Goal: Feedback & Contribution: Submit feedback/report problem

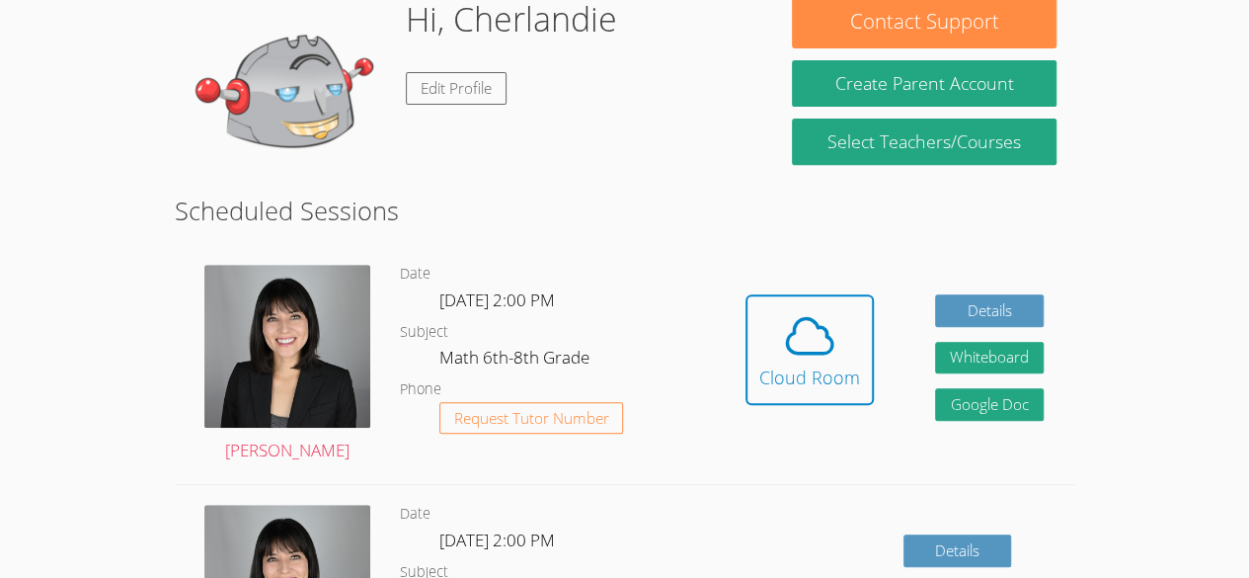
scroll to position [338, 0]
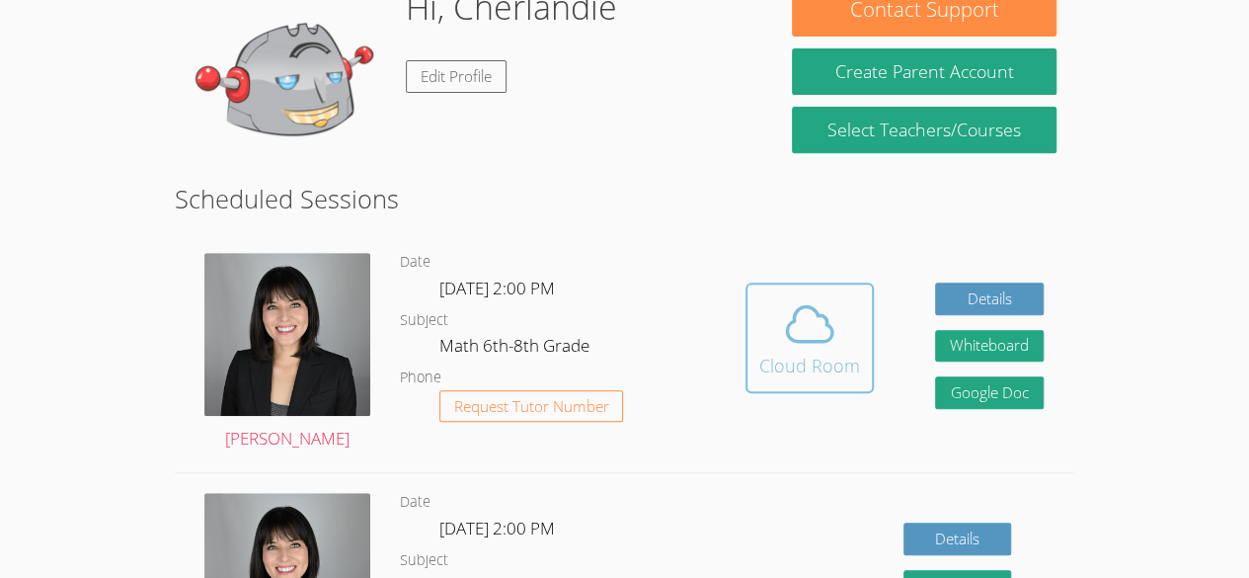
click at [801, 343] on icon at bounding box center [809, 323] width 55 height 55
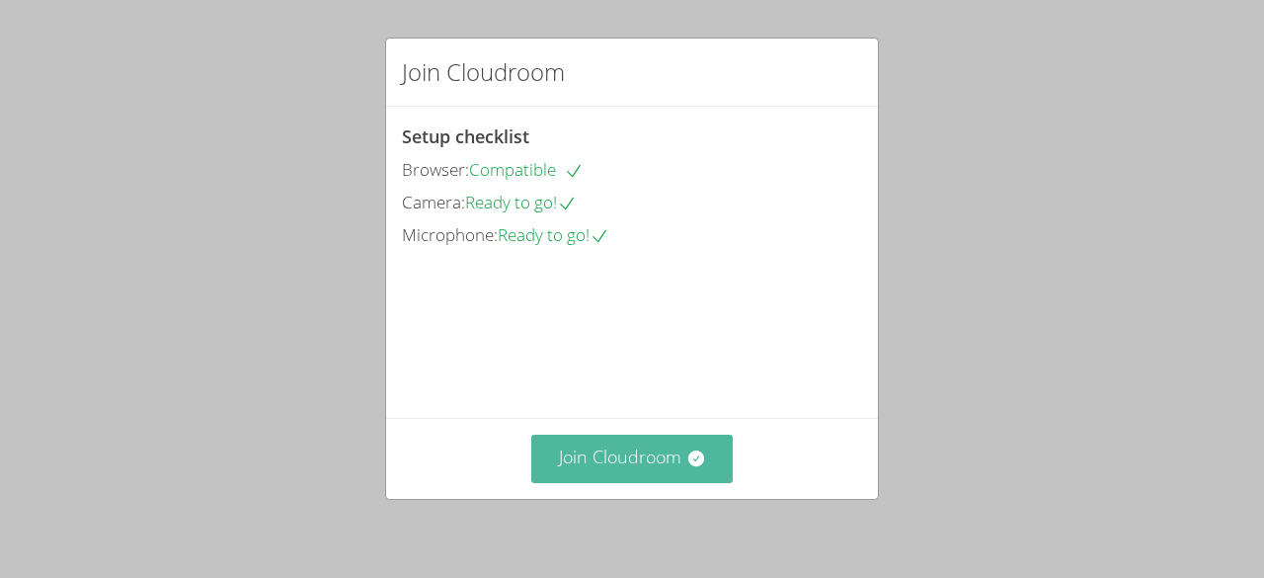
click at [695, 454] on icon at bounding box center [696, 458] width 20 height 20
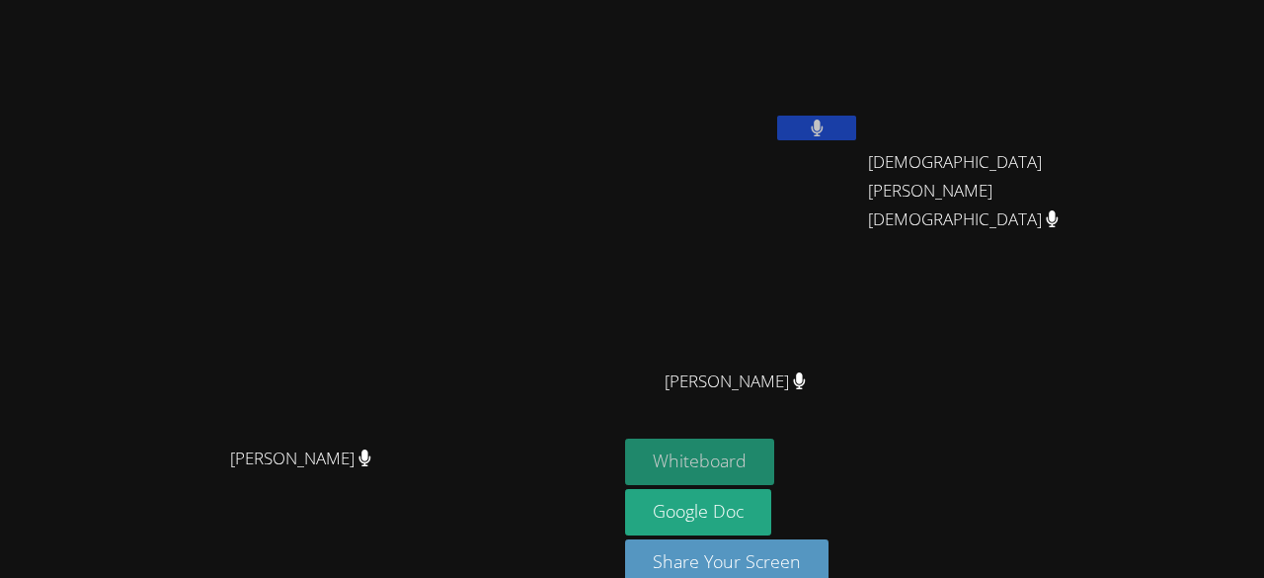
click at [662, 451] on button "Whiteboard" at bounding box center [699, 461] width 149 height 46
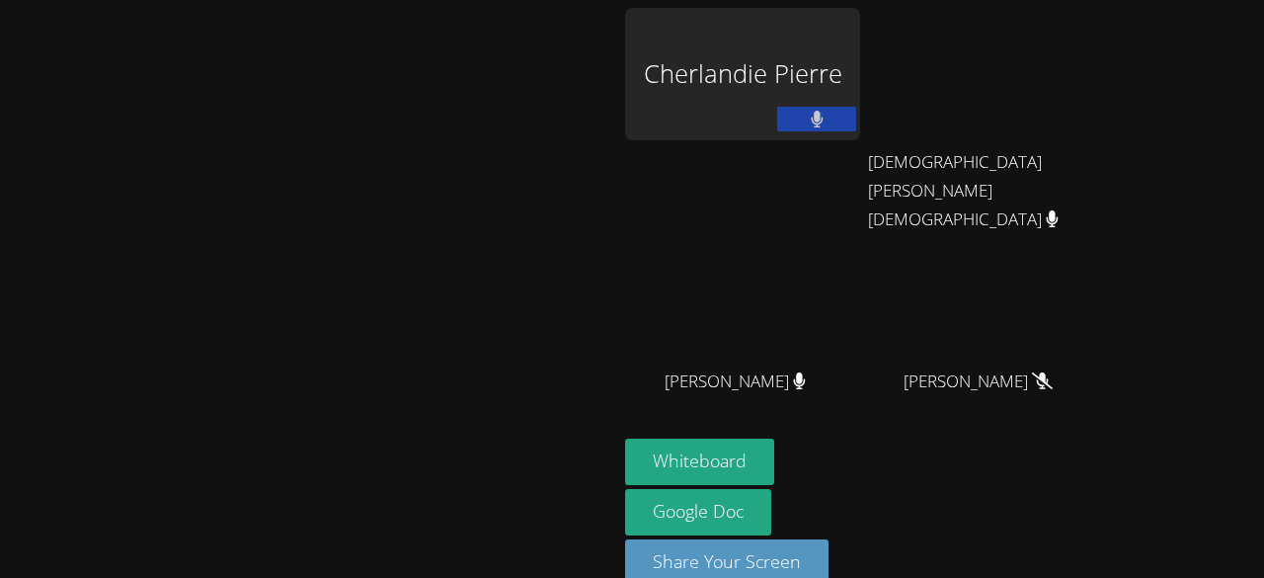
click at [822, 116] on icon at bounding box center [817, 119] width 12 height 17
click at [856, 110] on button at bounding box center [816, 119] width 79 height 25
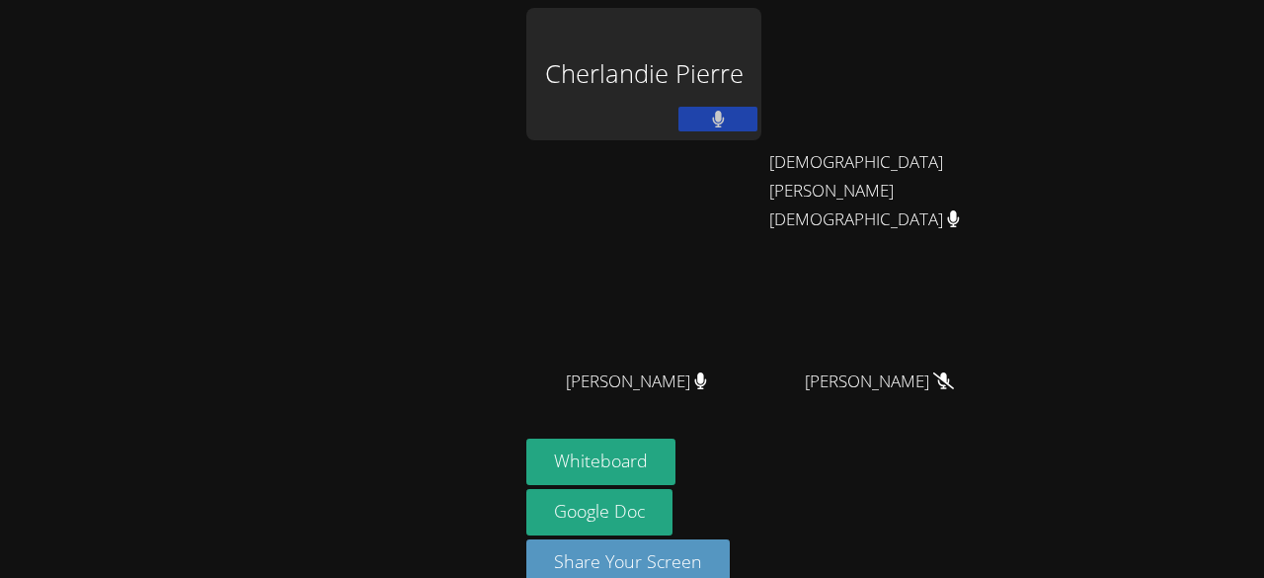
click at [1053, 192] on div "Cherlandie Pierre [PERSON_NAME] [PERSON_NAME][DEMOGRAPHIC_DATA] [PERSON_NAME] […" at bounding box center [632, 289] width 1264 height 578
click at [1041, 172] on div "Cherlandie Pierre [PERSON_NAME] [PERSON_NAME][DEMOGRAPHIC_DATA] [PERSON_NAME] […" at bounding box center [632, 289] width 1264 height 578
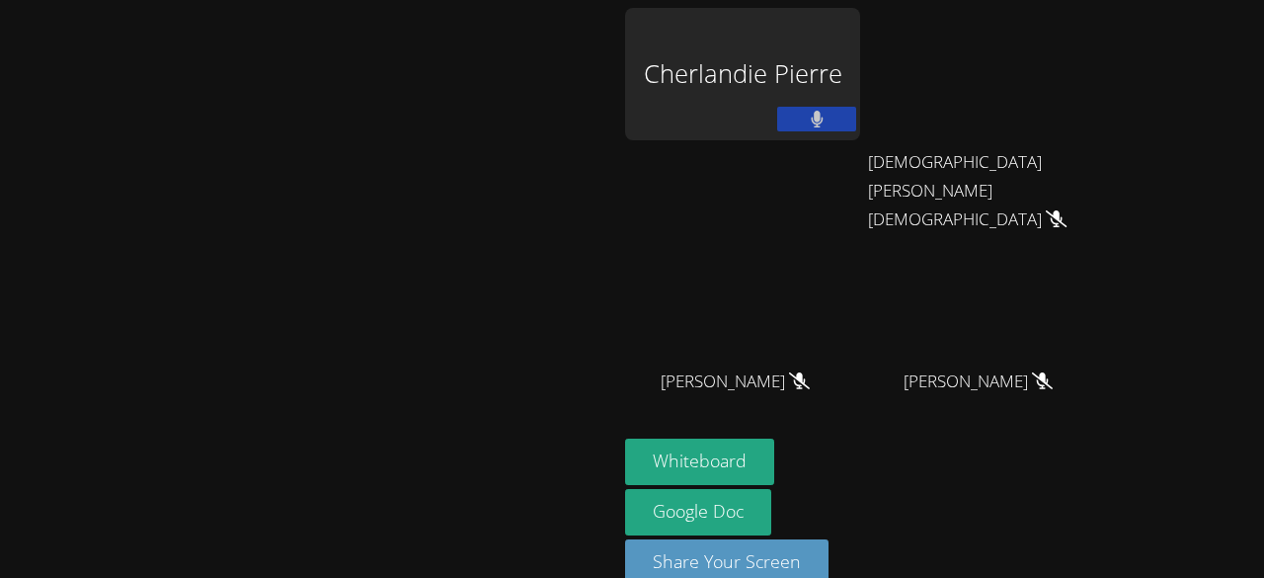
click at [823, 123] on icon at bounding box center [817, 119] width 13 height 17
click at [856, 117] on button at bounding box center [816, 119] width 79 height 25
click at [856, 119] on button at bounding box center [816, 119] width 79 height 25
click at [827, 116] on icon at bounding box center [817, 119] width 21 height 17
click at [856, 118] on button at bounding box center [816, 119] width 79 height 25
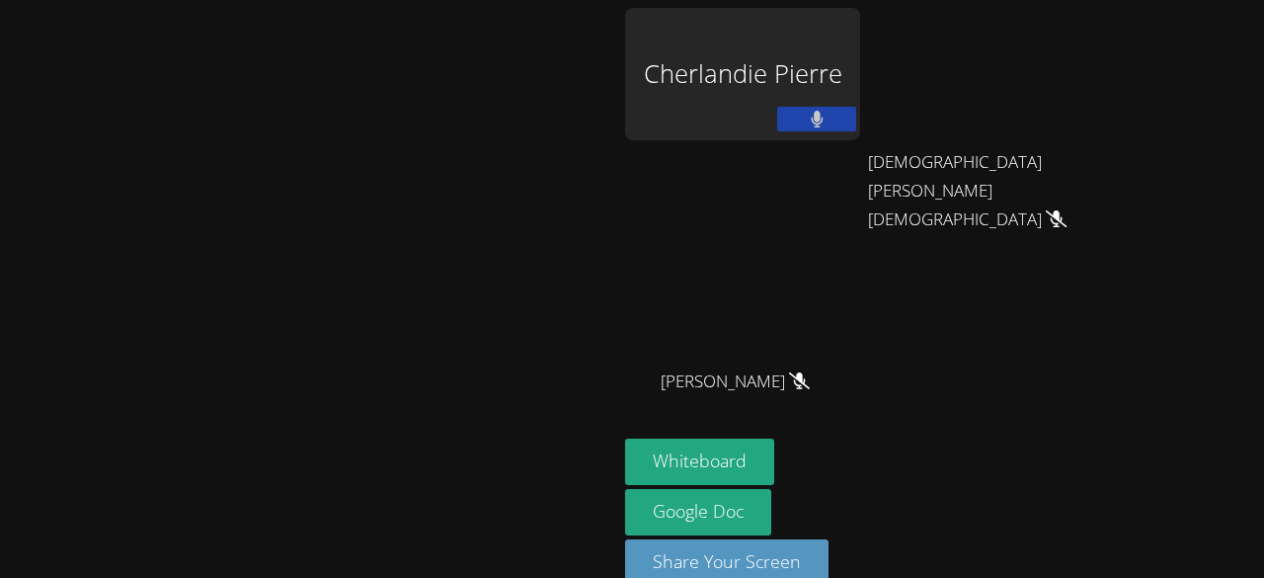
click at [823, 124] on icon at bounding box center [817, 119] width 13 height 17
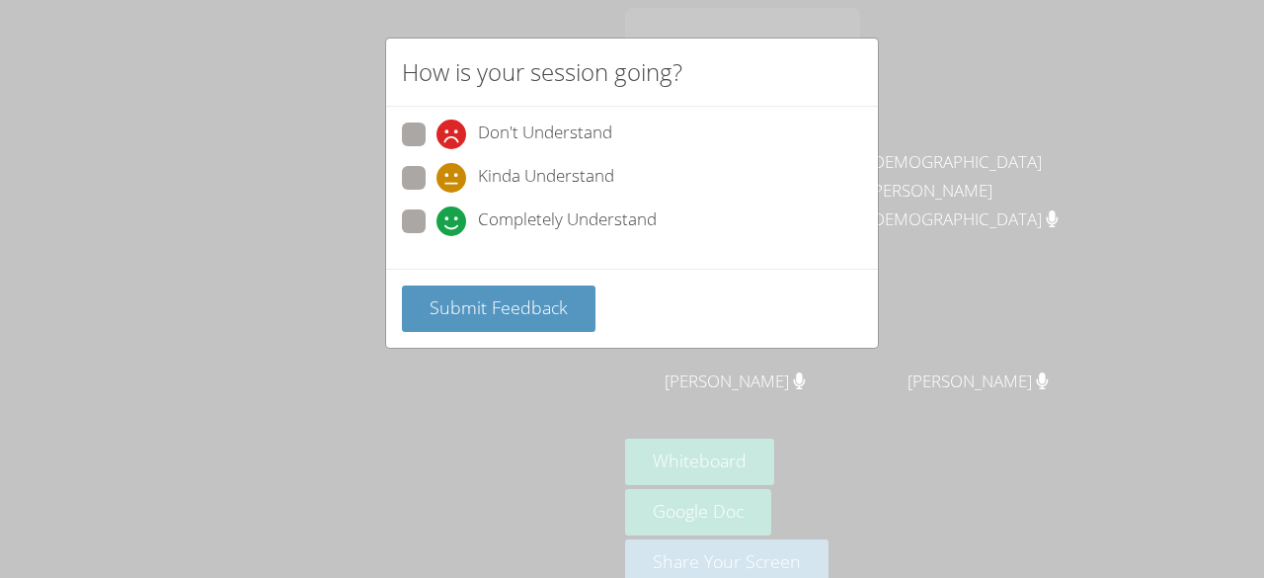
click at [436, 236] on span at bounding box center [436, 236] width 0 height 0
click at [436, 220] on input "Completely Understand" at bounding box center [444, 217] width 17 height 17
radio input "true"
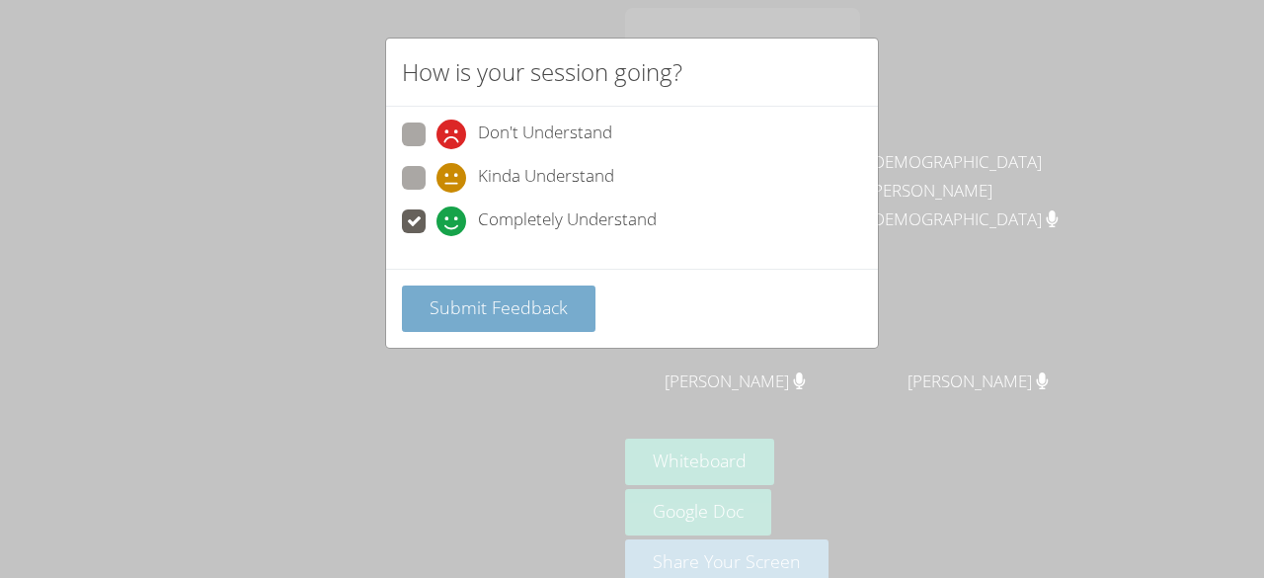
click at [467, 313] on span "Submit Feedback" at bounding box center [498, 307] width 138 height 24
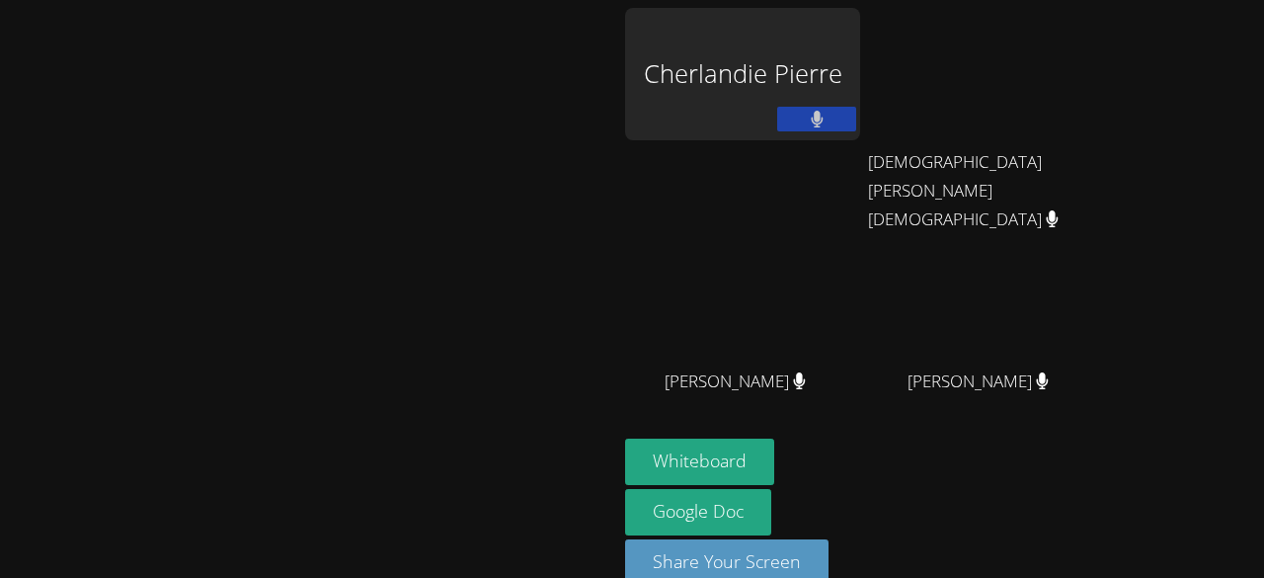
drag, startPoint x: 870, startPoint y: 45, endPoint x: 950, endPoint y: 451, distance: 413.6
click at [950, 451] on div "Whiteboard Google Doc Share Your Screen" at bounding box center [864, 519] width 478 height 163
click at [822, 116] on icon at bounding box center [817, 119] width 12 height 17
click at [856, 118] on button at bounding box center [816, 119] width 79 height 25
click at [822, 116] on icon at bounding box center [817, 119] width 12 height 17
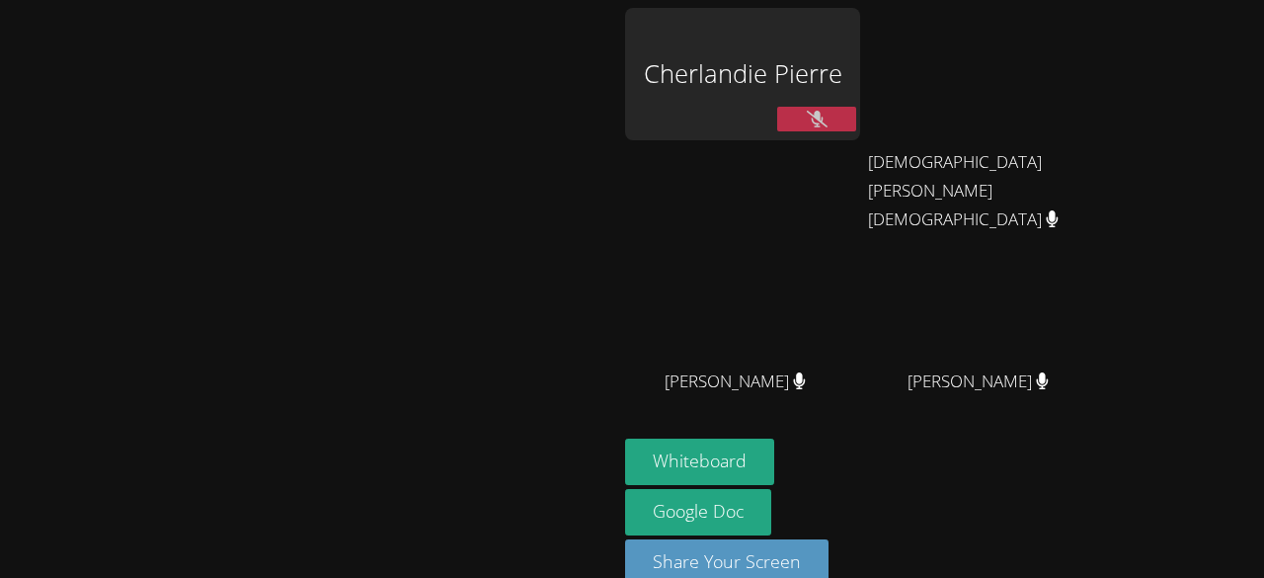
click at [827, 116] on icon at bounding box center [817, 119] width 21 height 17
click at [856, 120] on button at bounding box center [816, 119] width 79 height 25
click at [856, 119] on button at bounding box center [816, 119] width 79 height 25
drag, startPoint x: 970, startPoint y: 119, endPoint x: 982, endPoint y: 120, distance: 11.9
click at [982, 120] on div "Cherlandie Pierre Christian Vixama Christian Vixama Jean Henry Jean Henry Olive…" at bounding box center [864, 223] width 478 height 430
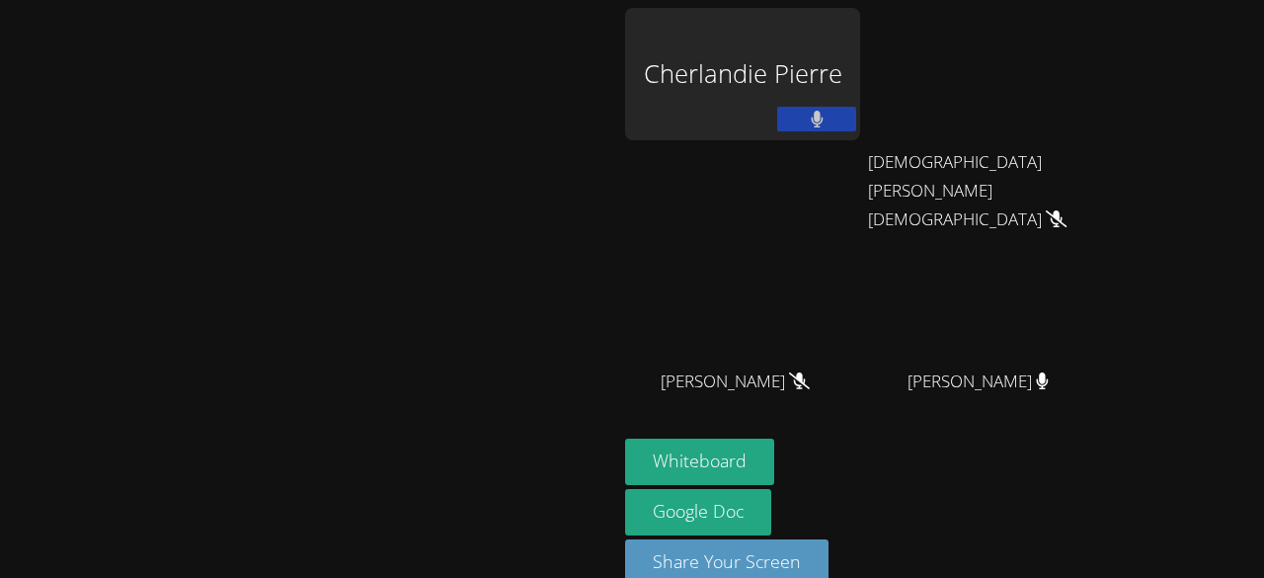
scroll to position [33, 0]
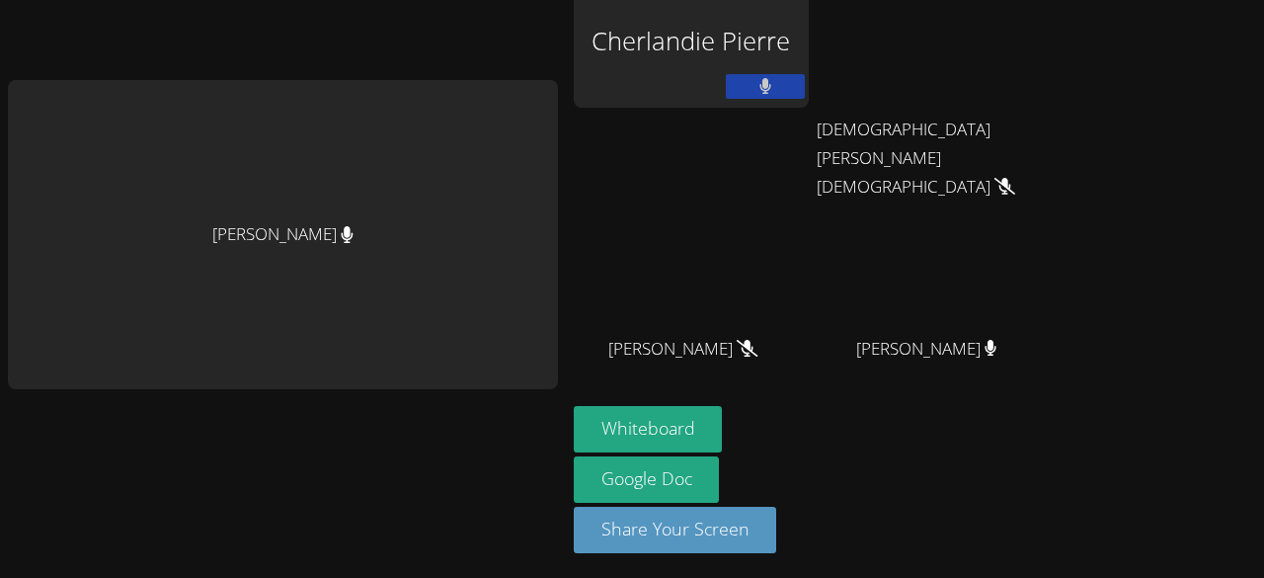
click at [742, 80] on button at bounding box center [765, 86] width 79 height 25
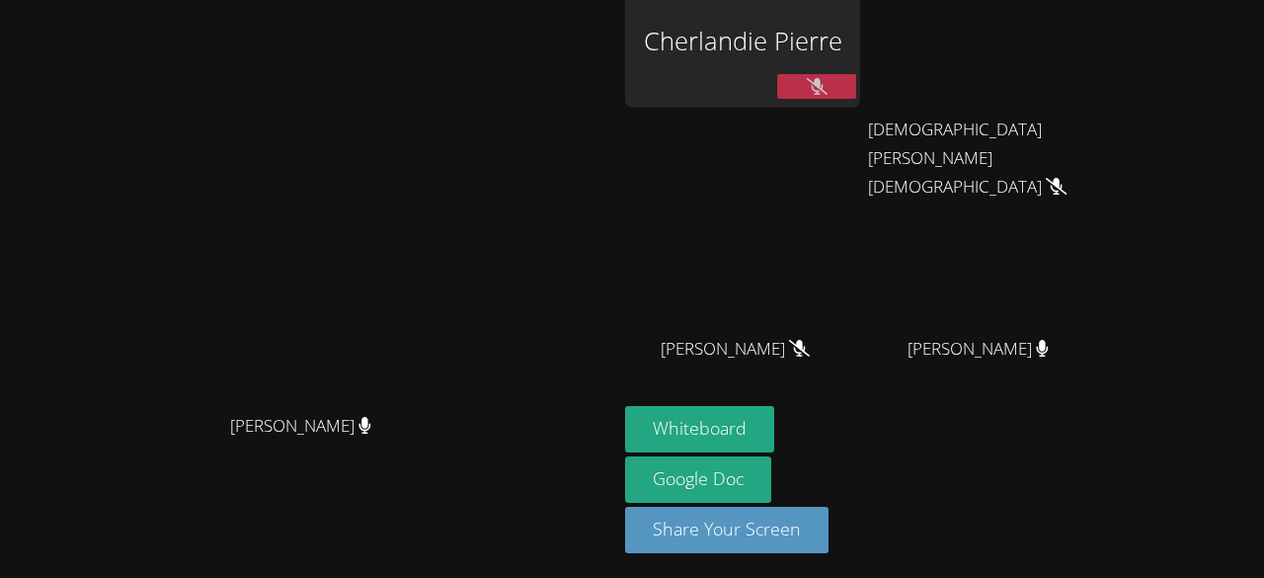
click at [804, 96] on button at bounding box center [816, 86] width 79 height 25
